Goal: Information Seeking & Learning: Understand process/instructions

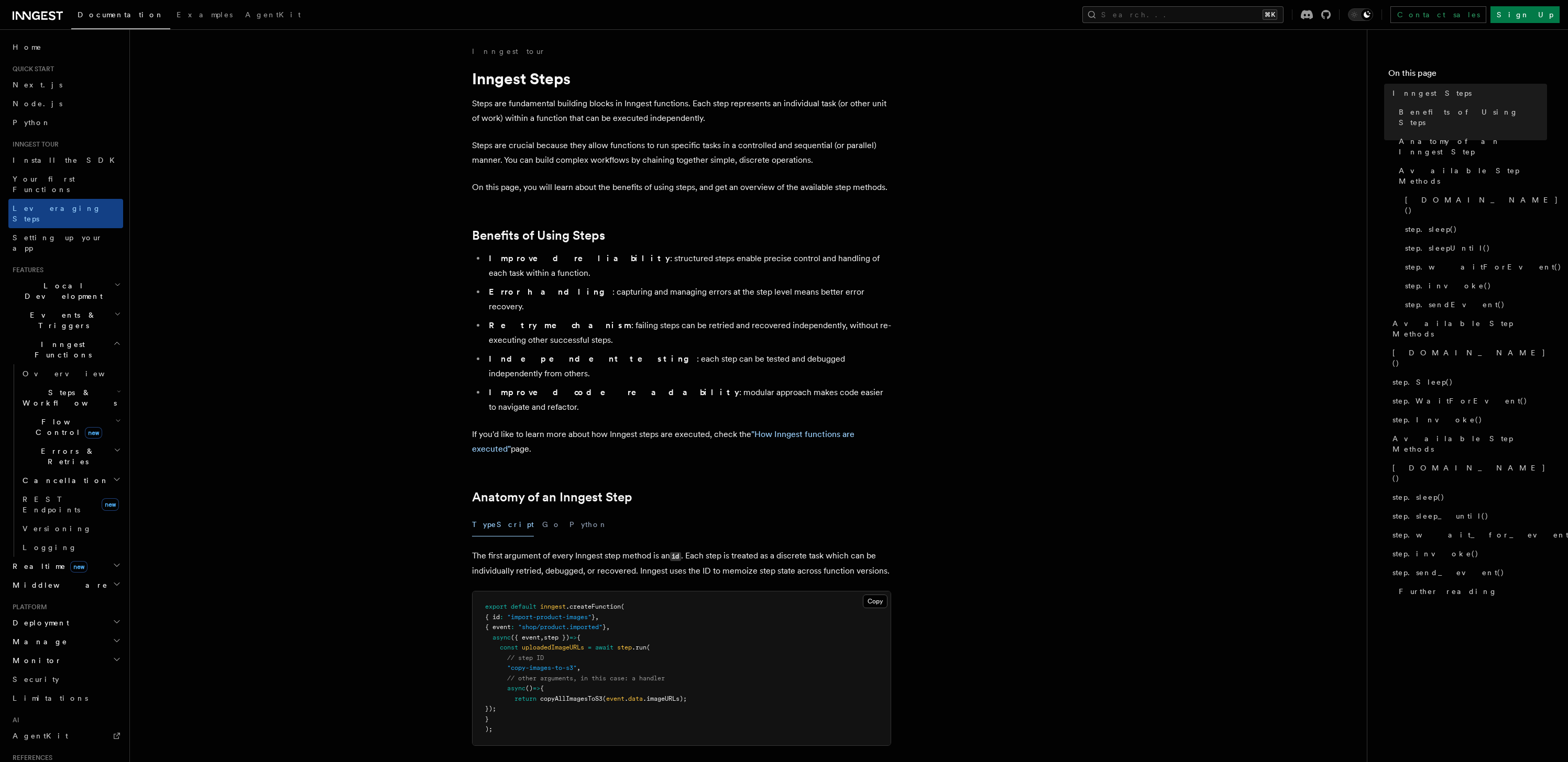
click at [65, 281] on span "Local Development" at bounding box center [61, 291] width 106 height 21
click at [64, 347] on span "Inngest Dev Server" at bounding box center [67, 356] width 90 height 19
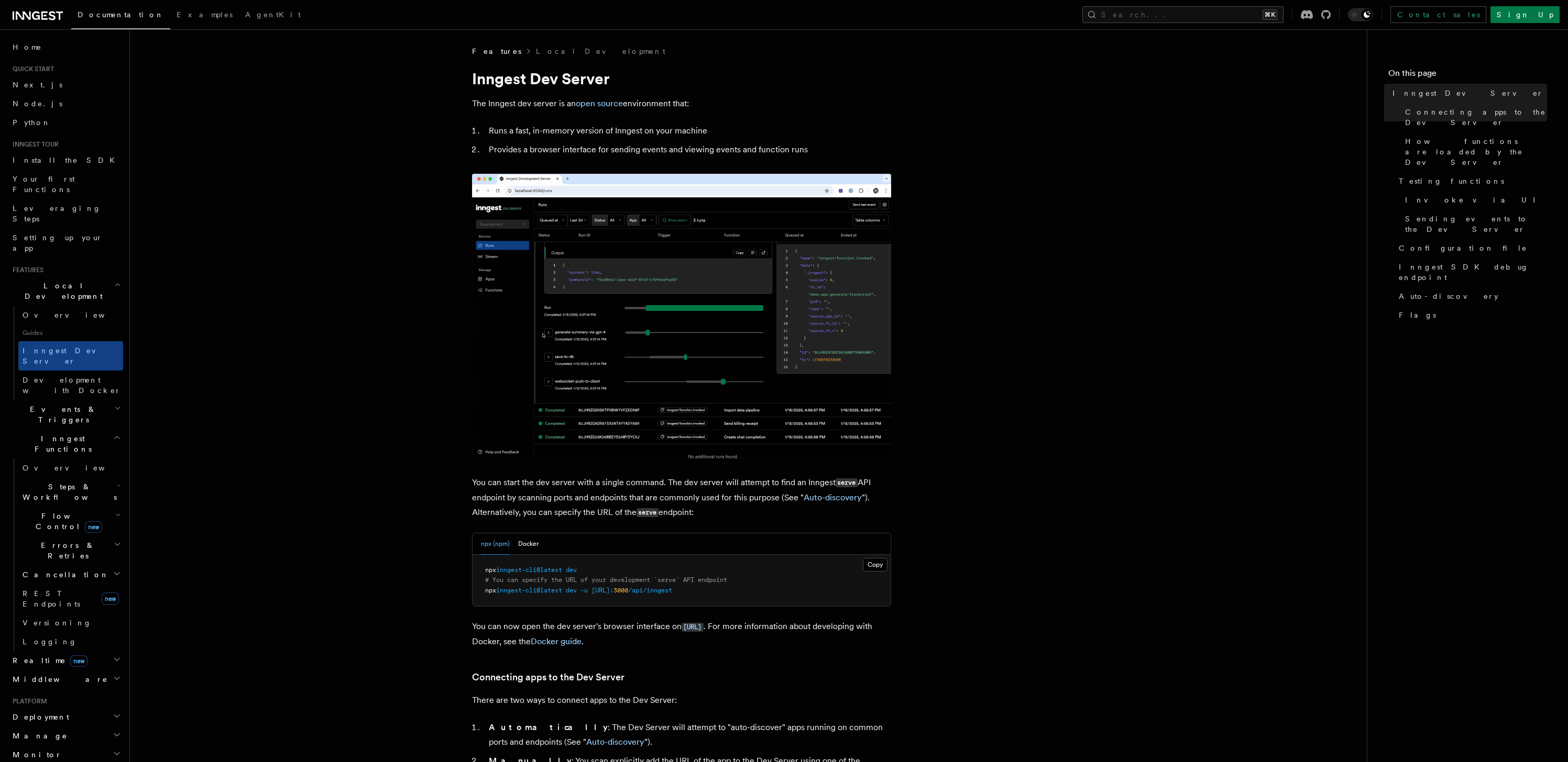
scroll to position [260, 0]
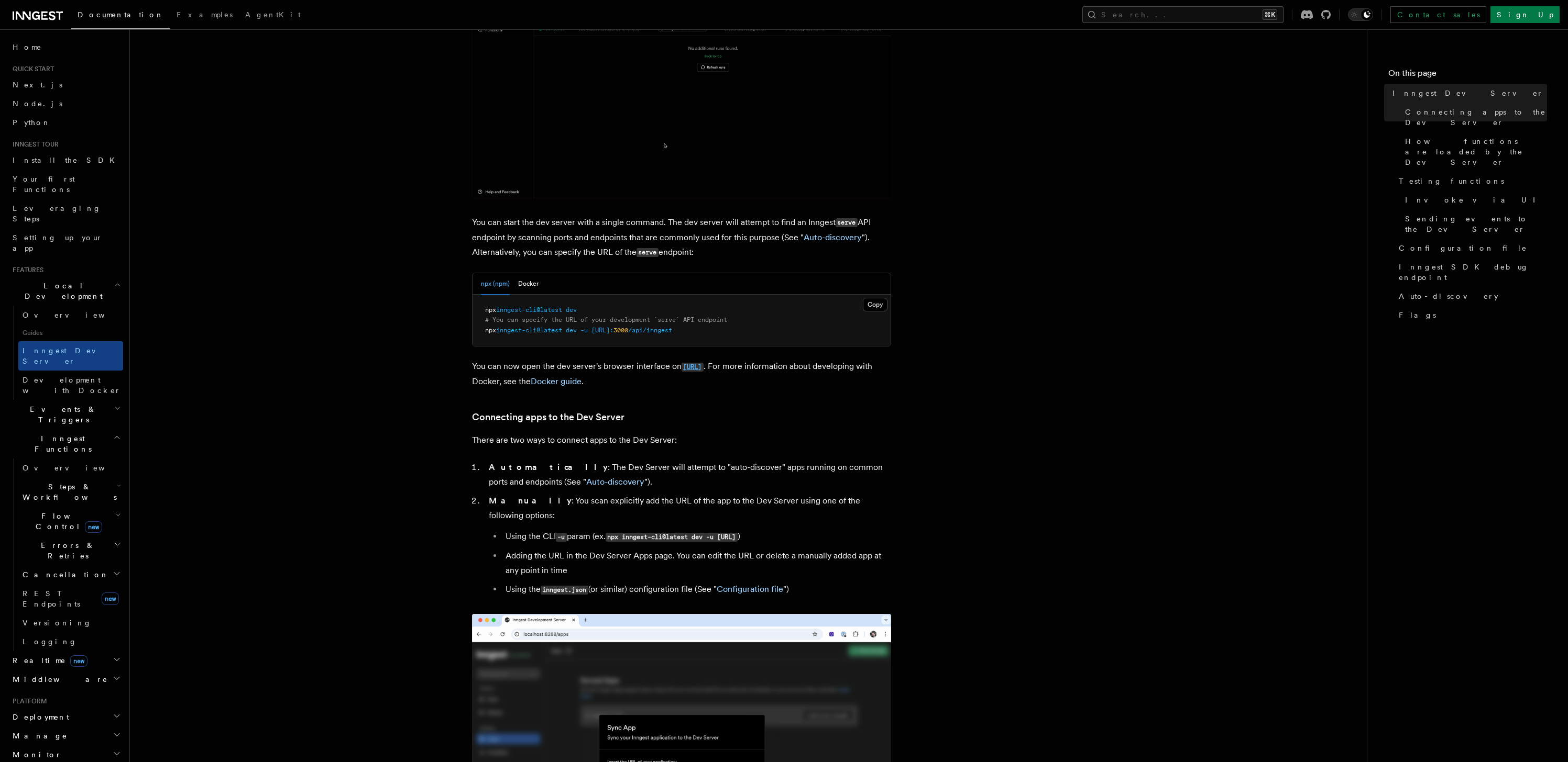
click at [704, 370] on code "[URL]" at bounding box center [693, 368] width 22 height 9
